Goal: Contribute content: Add original content to the website for others to see

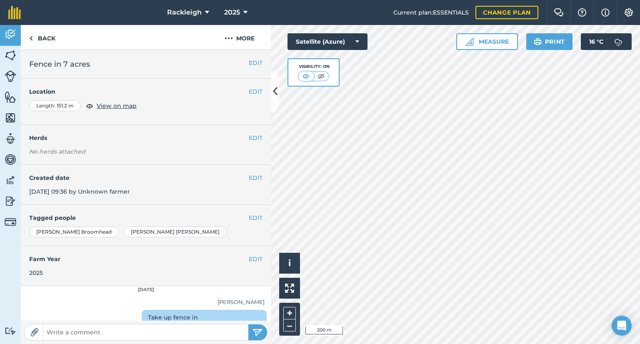
scroll to position [43, 0]
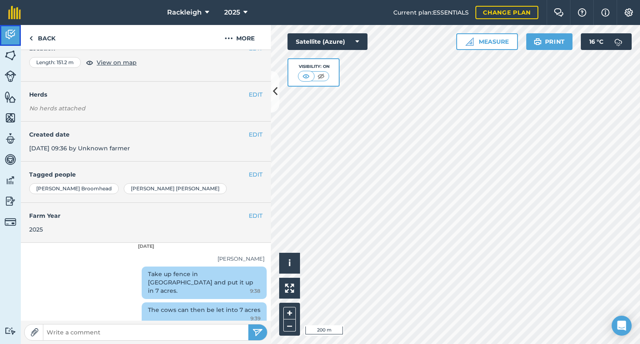
click at [7, 34] on img at bounding box center [11, 34] width 12 height 13
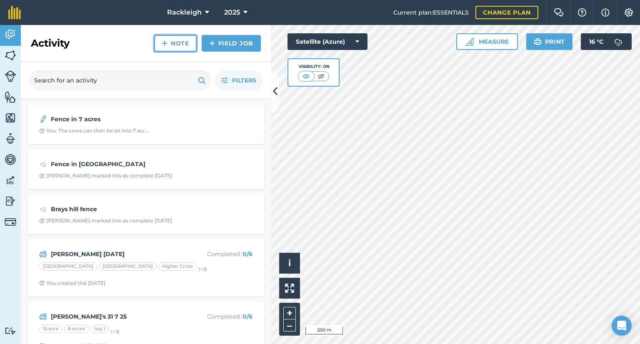
click at [176, 43] on link "Note" at bounding box center [175, 43] width 43 height 17
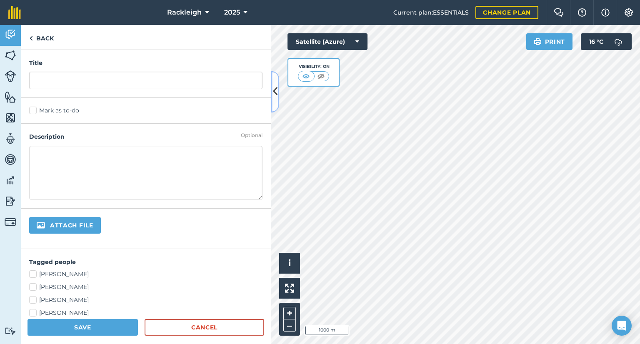
click at [276, 88] on icon at bounding box center [275, 92] width 5 height 15
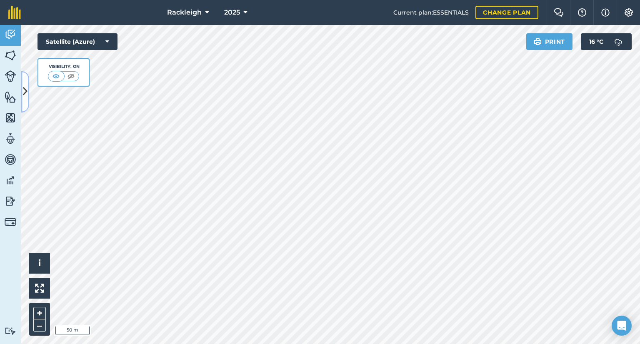
click at [28, 95] on button at bounding box center [25, 92] width 8 height 42
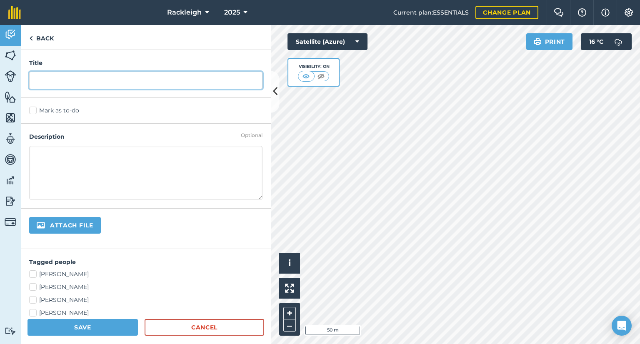
click at [75, 78] on input "text" at bounding box center [145, 81] width 233 height 18
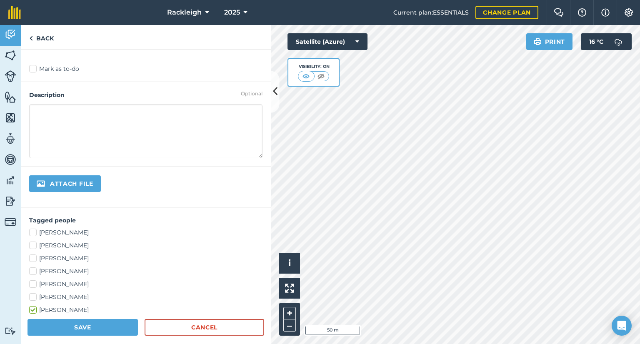
type input "Fence?"
click at [33, 229] on label "[PERSON_NAME]" at bounding box center [145, 232] width 233 height 9
click at [33, 229] on input "[PERSON_NAME]" at bounding box center [31, 230] width 5 height 5
checkbox input "true"
click at [35, 284] on label "[PERSON_NAME]" at bounding box center [145, 284] width 233 height 9
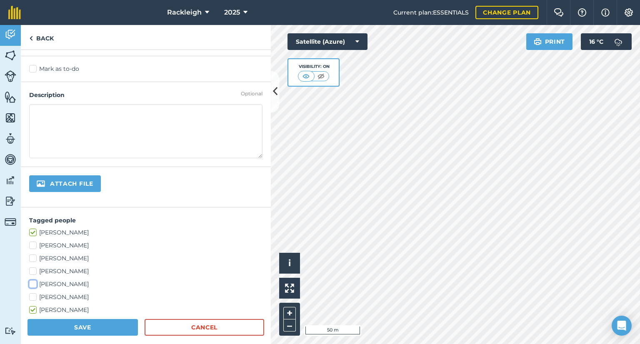
click at [35, 284] on input "[PERSON_NAME]" at bounding box center [31, 282] width 5 height 5
checkbox input "true"
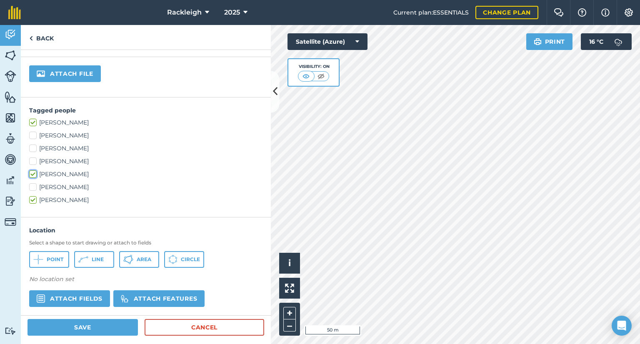
scroll to position [203, 0]
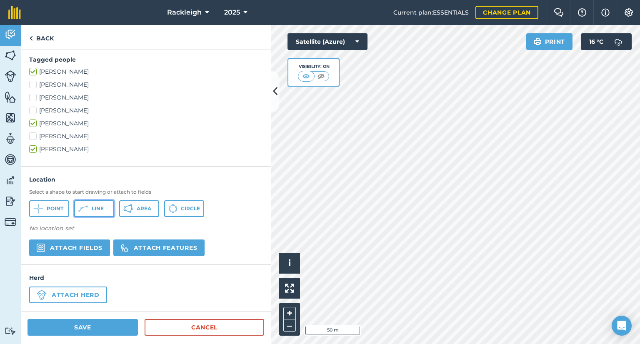
click at [94, 210] on span "Line" at bounding box center [98, 208] width 12 height 7
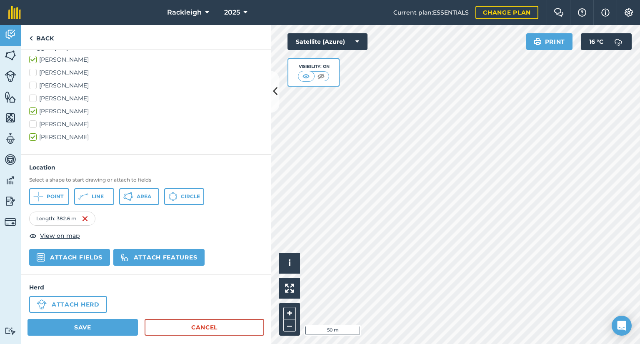
scroll to position [224, 0]
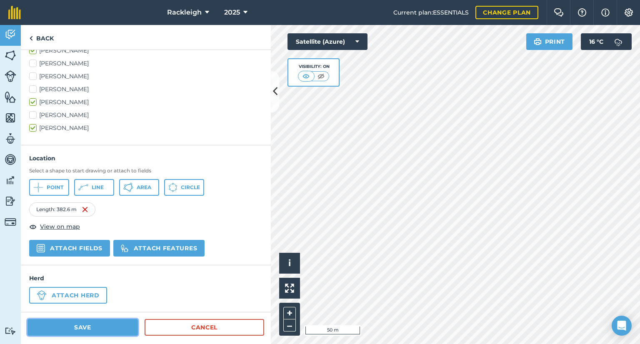
click at [88, 326] on button "Save" at bounding box center [83, 327] width 110 height 17
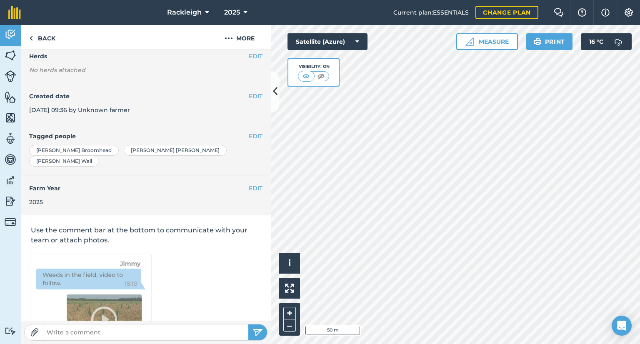
scroll to position [83, 0]
click at [259, 329] on img "submit" at bounding box center [258, 333] width 10 height 10
click at [256, 331] on img "submit" at bounding box center [258, 333] width 10 height 10
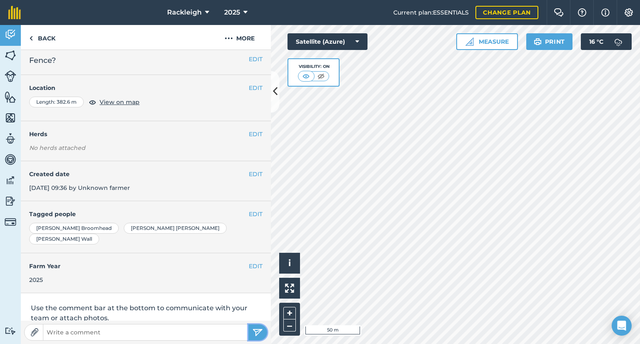
scroll to position [0, 0]
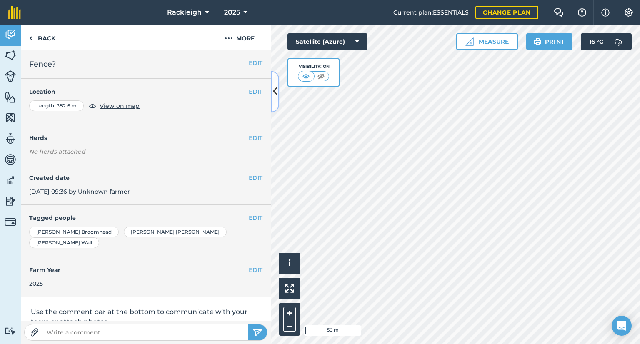
click at [274, 91] on icon at bounding box center [275, 92] width 5 height 15
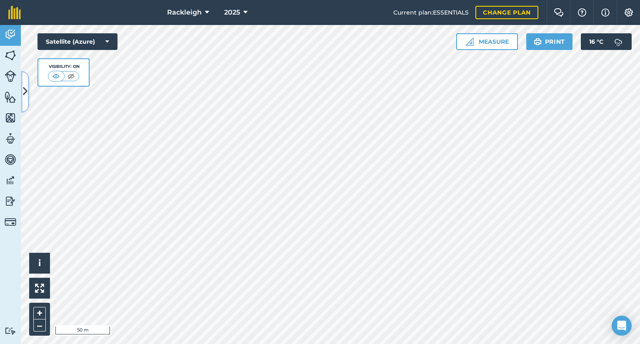
click at [27, 88] on icon at bounding box center [25, 92] width 5 height 15
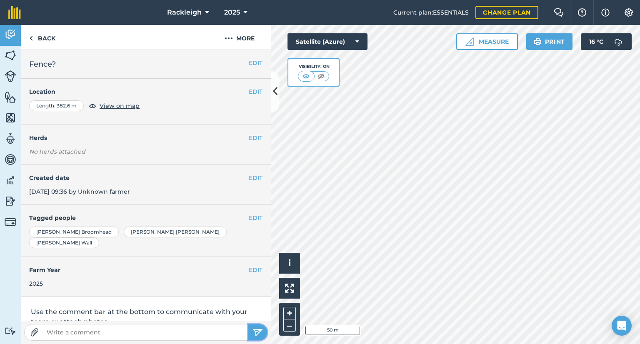
click at [256, 330] on img "submit" at bounding box center [258, 333] width 10 height 10
